Goal: Complete application form

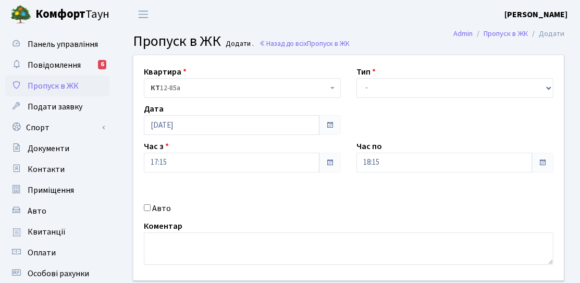
click at [161, 213] on label "Авто" at bounding box center [161, 208] width 19 height 12
click at [150, 211] on input "Авто" at bounding box center [147, 207] width 7 height 7
checkbox input "true"
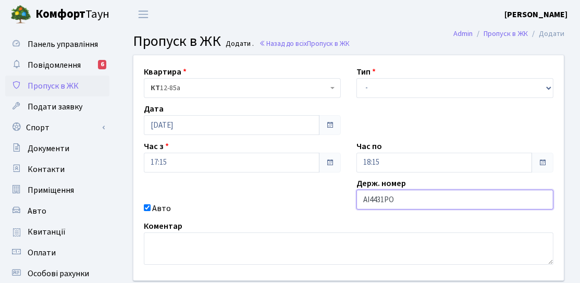
type input "АІ4431РО"
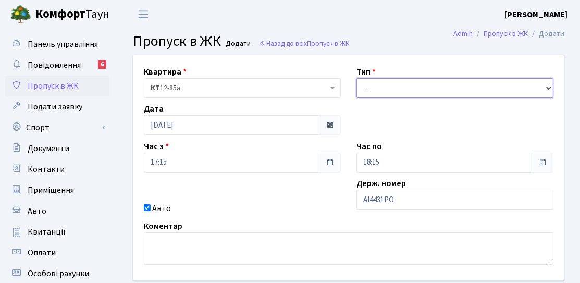
click at [403, 94] on select "- Доставка Таксі Гості Сервіс" at bounding box center [454, 88] width 197 height 20
select select "2"
click at [356, 78] on select "- Доставка Таксі Гості Сервіс" at bounding box center [454, 88] width 197 height 20
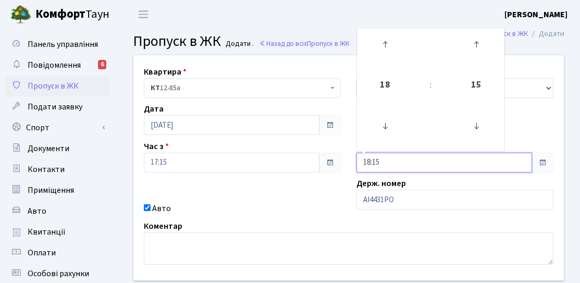
click at [379, 165] on input "18:15" at bounding box center [443, 163] width 175 height 20
click at [383, 47] on icon at bounding box center [385, 44] width 28 height 28
type input "20:15"
click at [283, 190] on div "Квартира <b>КТ</b>&nbsp;&nbsp;&nbsp;&nbsp;12-85а КТ 12-85а Тип - Доставка Таксі…" at bounding box center [348, 167] width 446 height 225
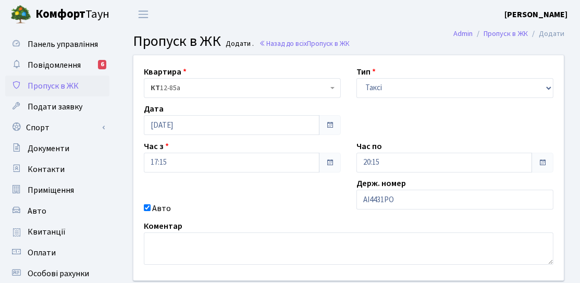
scroll to position [52, 0]
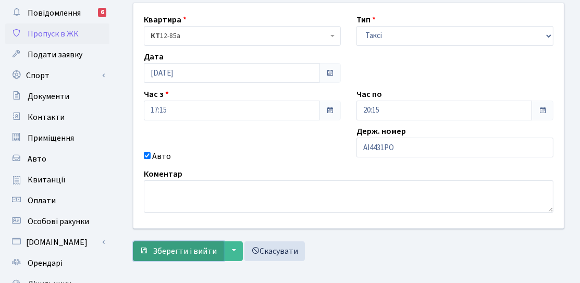
click at [174, 247] on span "Зберегти і вийти" at bounding box center [185, 250] width 64 height 11
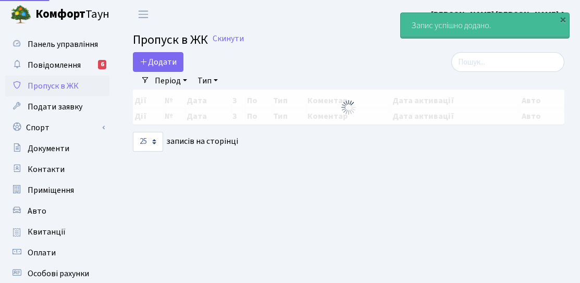
select select "25"
